Goal: Information Seeking & Learning: Obtain resource

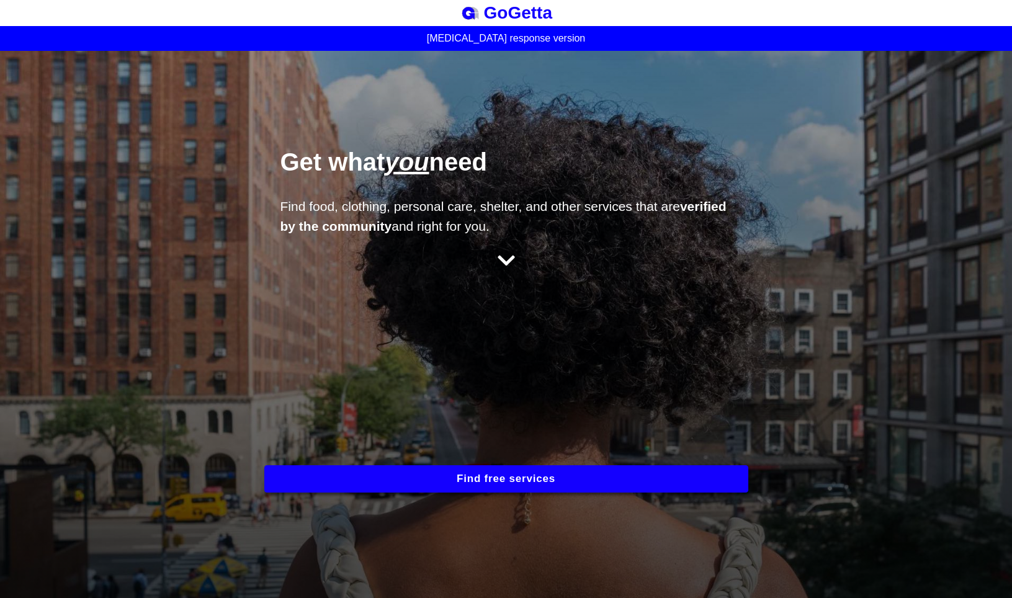
click at [507, 267] on icon at bounding box center [506, 261] width 17 height 20
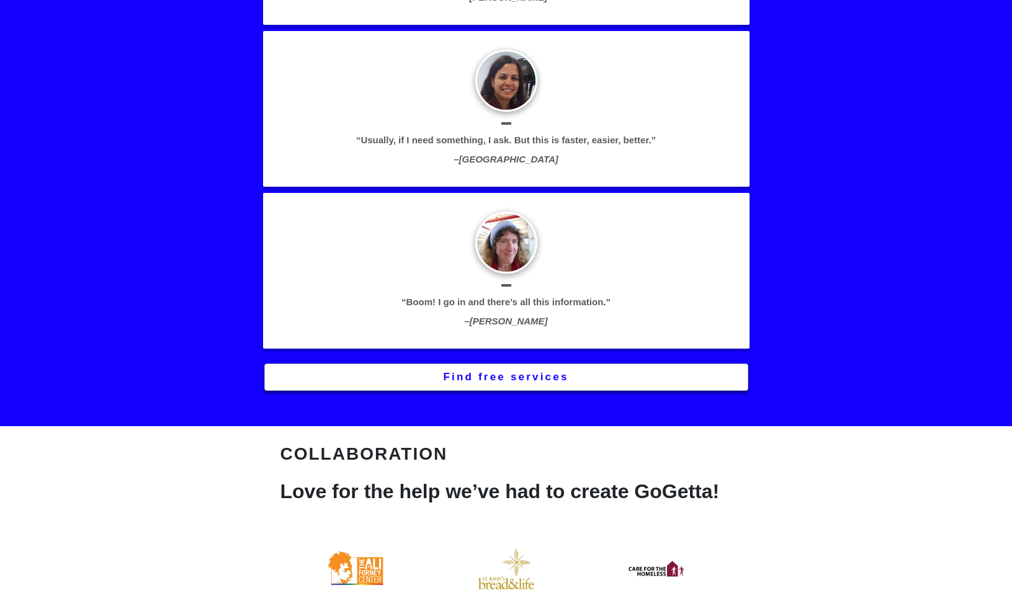
scroll to position [2576, 0]
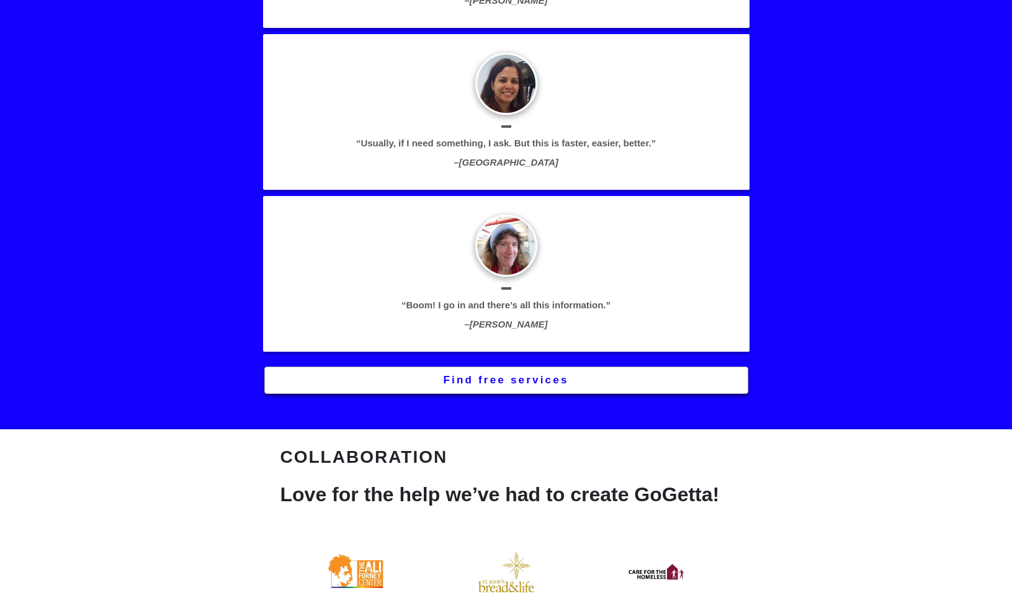
click at [595, 382] on button "Find free services" at bounding box center [506, 380] width 484 height 27
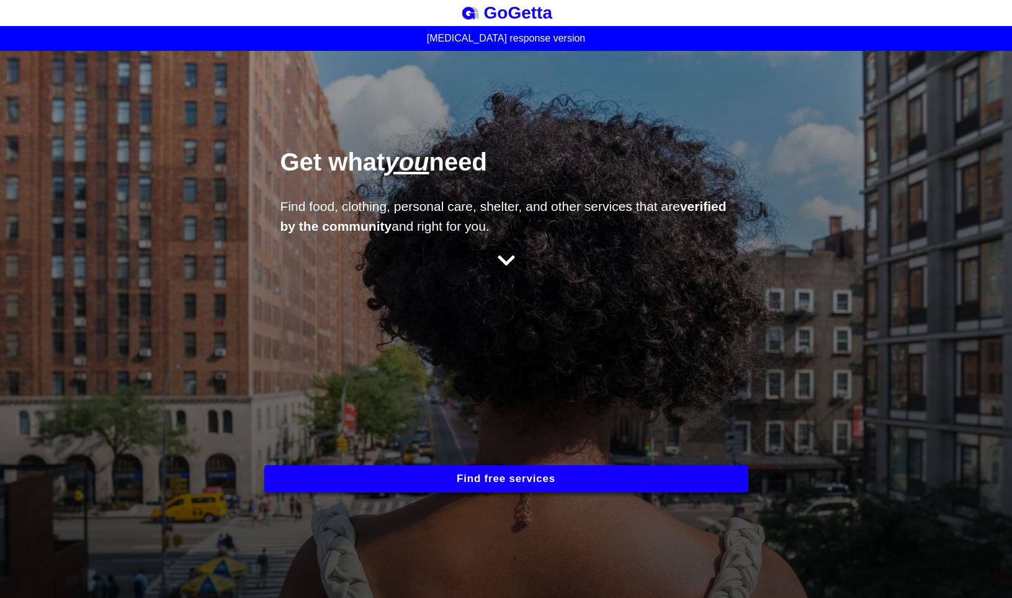
click at [527, 472] on button "Find free services" at bounding box center [506, 478] width 484 height 27
click at [506, 258] on icon at bounding box center [506, 261] width 17 height 20
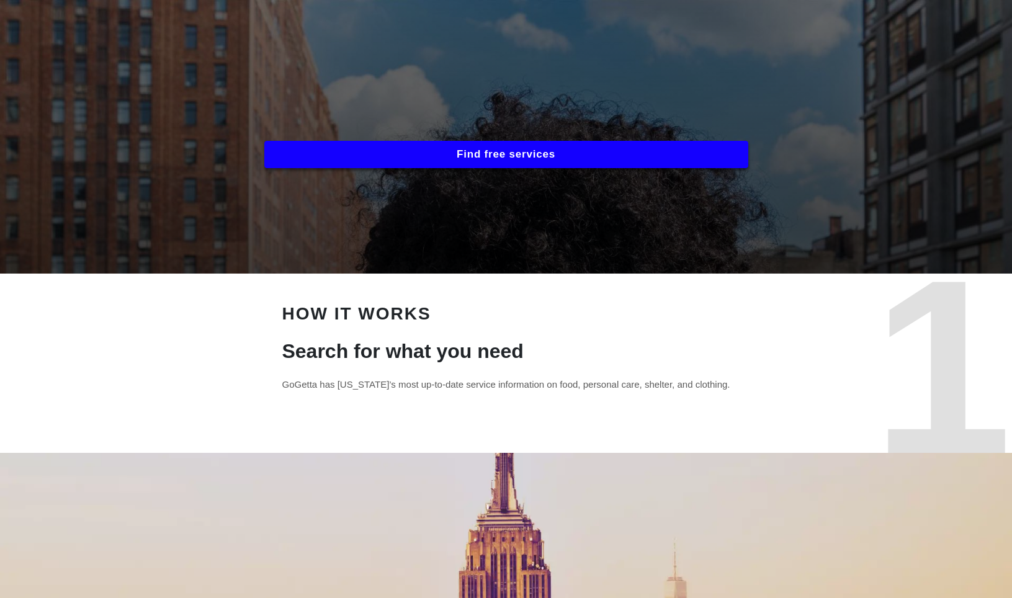
scroll to position [324, 0]
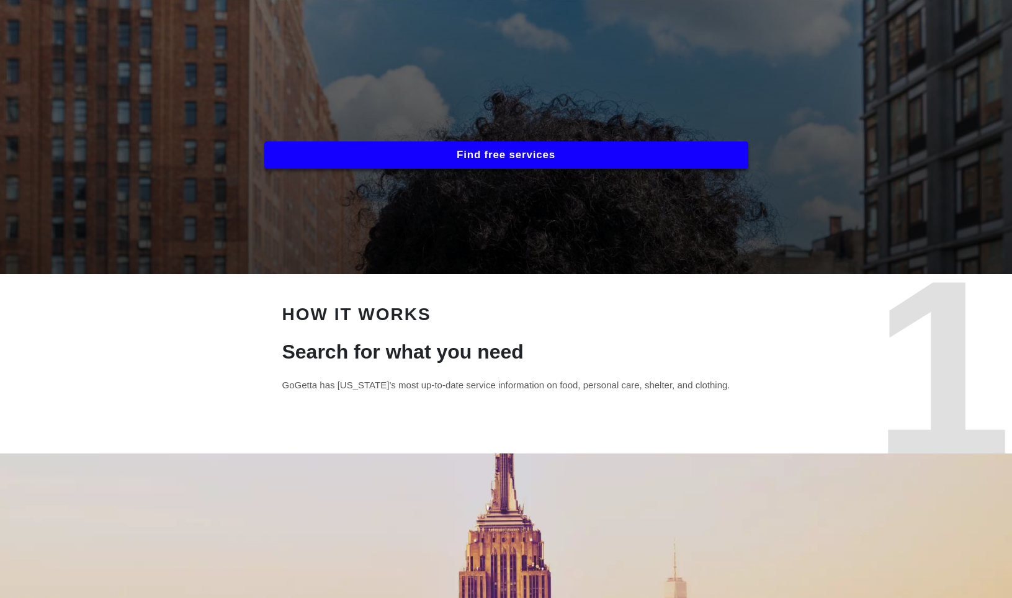
click at [520, 150] on button "Find free services" at bounding box center [506, 154] width 484 height 27
